Goal: Communication & Community: Answer question/provide support

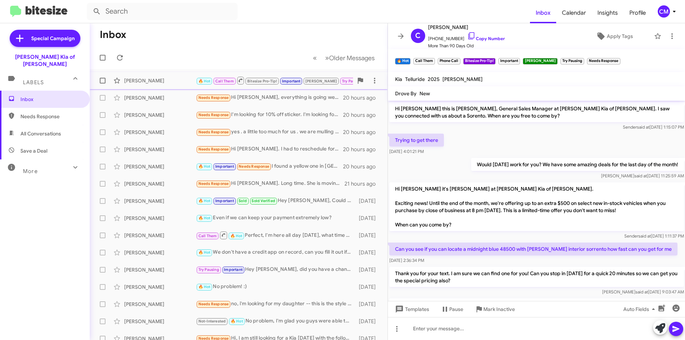
scroll to position [2977, 0]
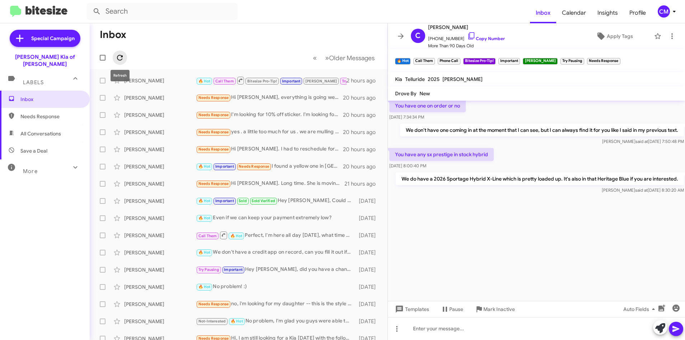
click at [117, 53] on icon at bounding box center [120, 57] width 9 height 9
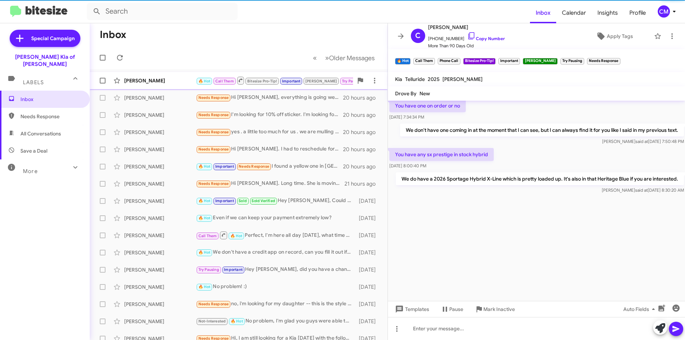
click at [170, 79] on div "[PERSON_NAME]" at bounding box center [160, 80] width 72 height 7
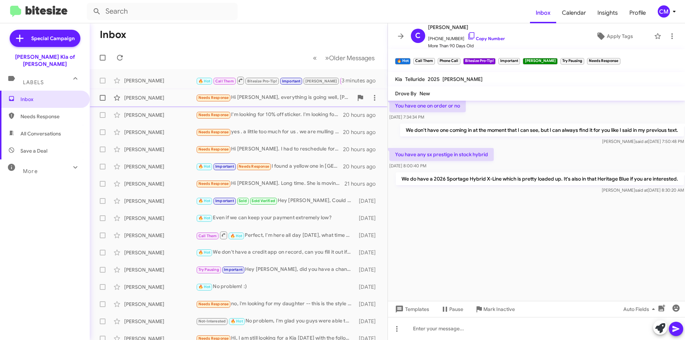
click at [158, 98] on div "[PERSON_NAME]" at bounding box center [160, 97] width 72 height 7
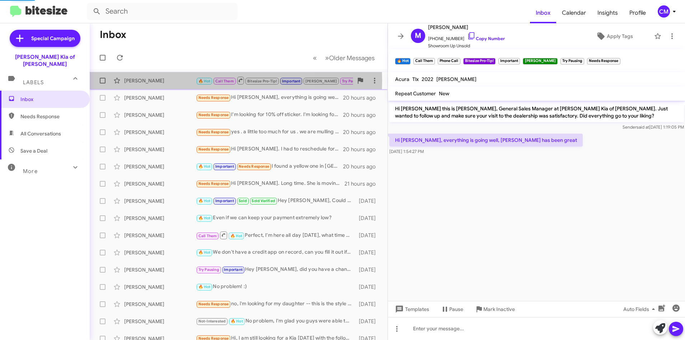
click at [166, 81] on div "[PERSON_NAME]" at bounding box center [160, 80] width 72 height 7
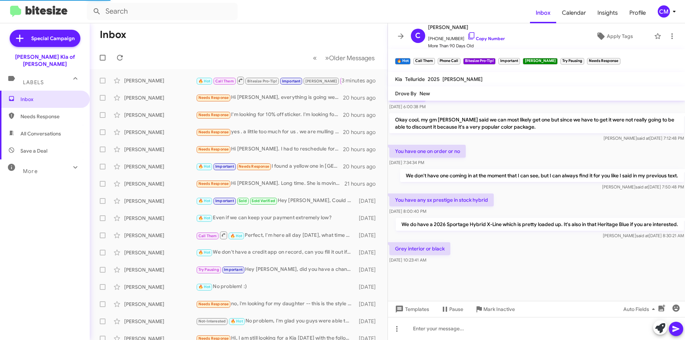
scroll to position [329, 0]
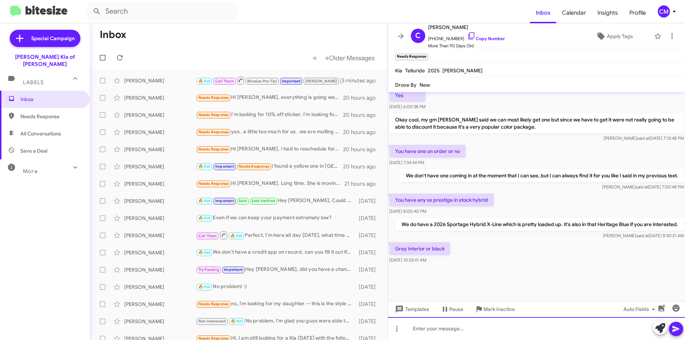
click at [463, 325] on div at bounding box center [536, 328] width 297 height 23
click at [470, 340] on div at bounding box center [536, 328] width 297 height 23
click at [677, 328] on icon at bounding box center [675, 329] width 9 height 9
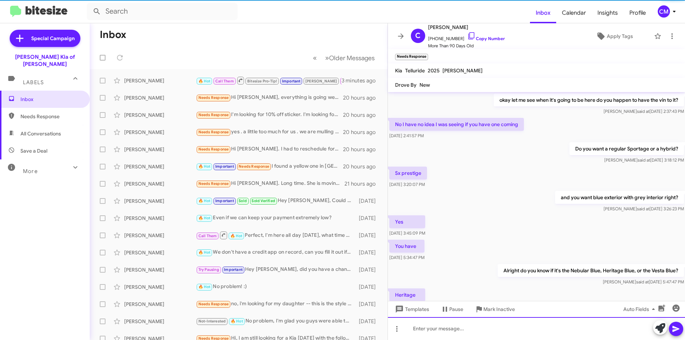
scroll to position [36, 0]
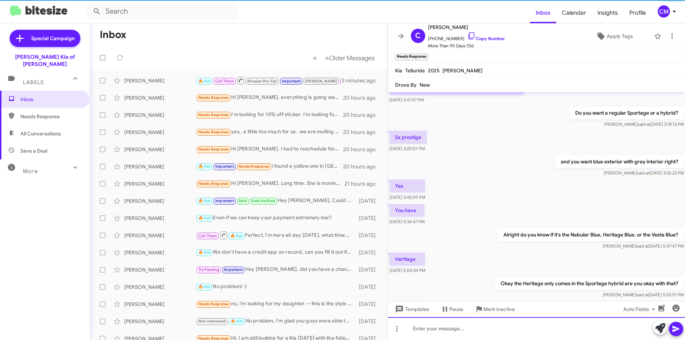
click at [458, 328] on div at bounding box center [536, 328] width 297 height 23
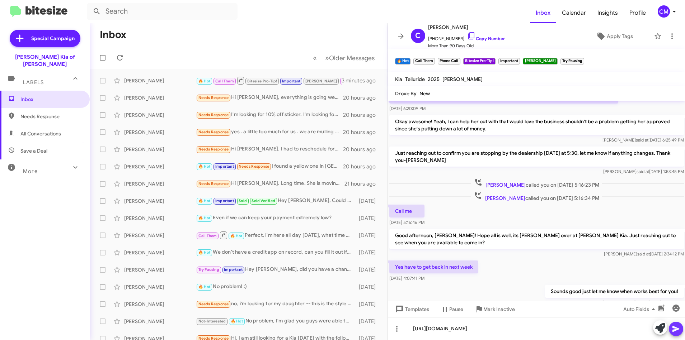
click at [678, 326] on icon at bounding box center [675, 329] width 9 height 9
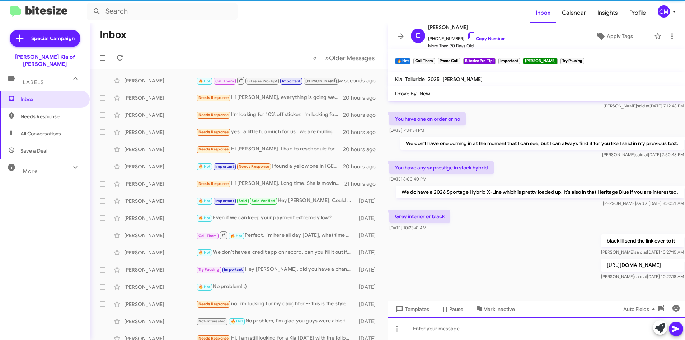
scroll to position [913, 0]
